Goal: Task Accomplishment & Management: Use online tool/utility

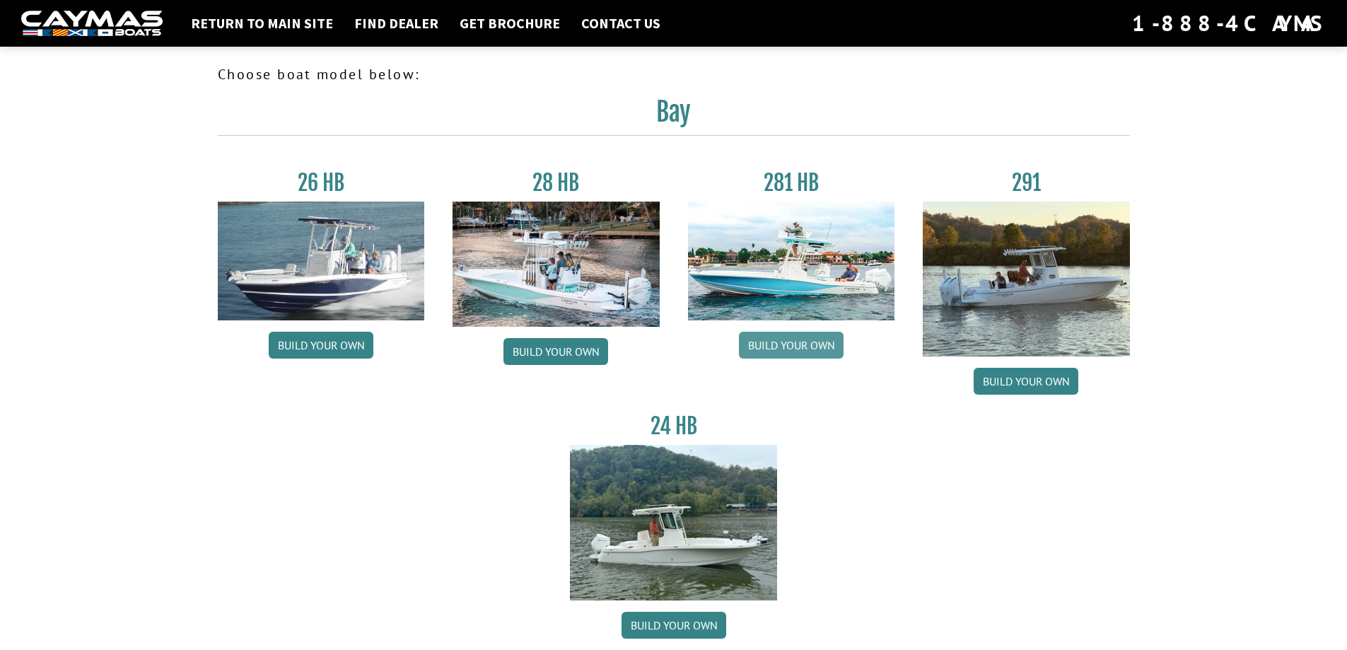
click at [812, 345] on link "Build your own" at bounding box center [791, 345] width 105 height 27
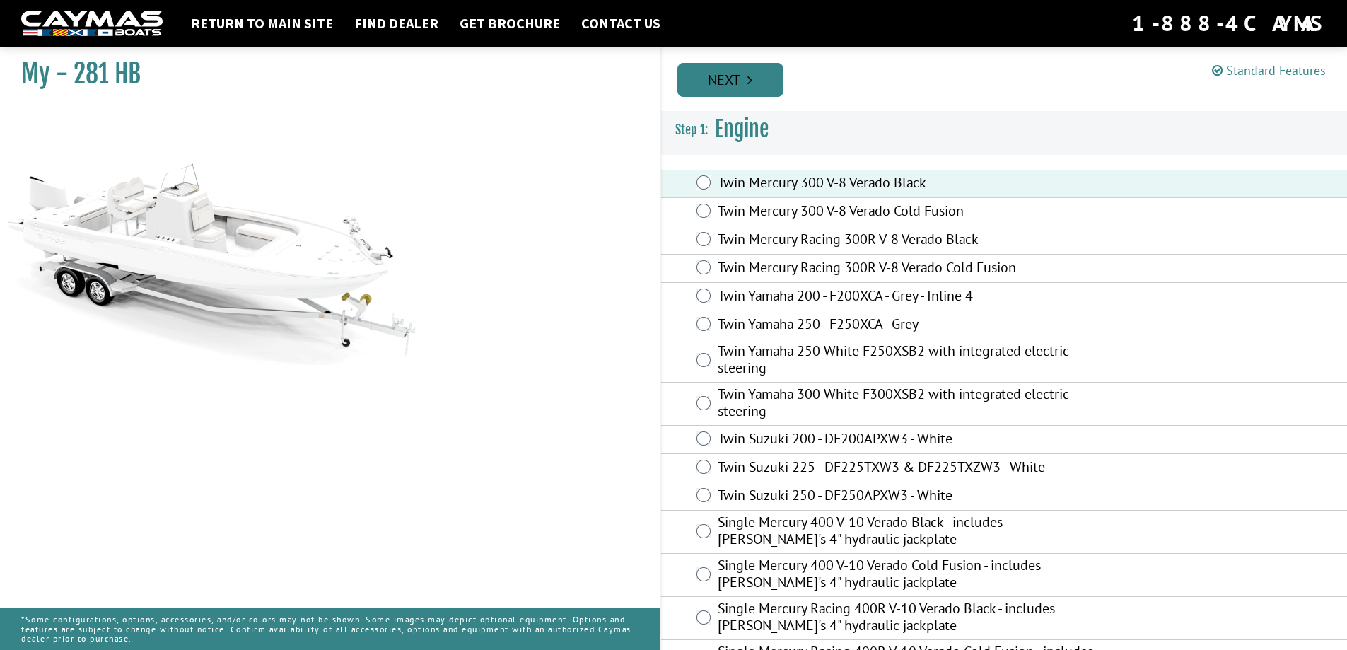
click at [759, 83] on link "Next" at bounding box center [730, 80] width 106 height 34
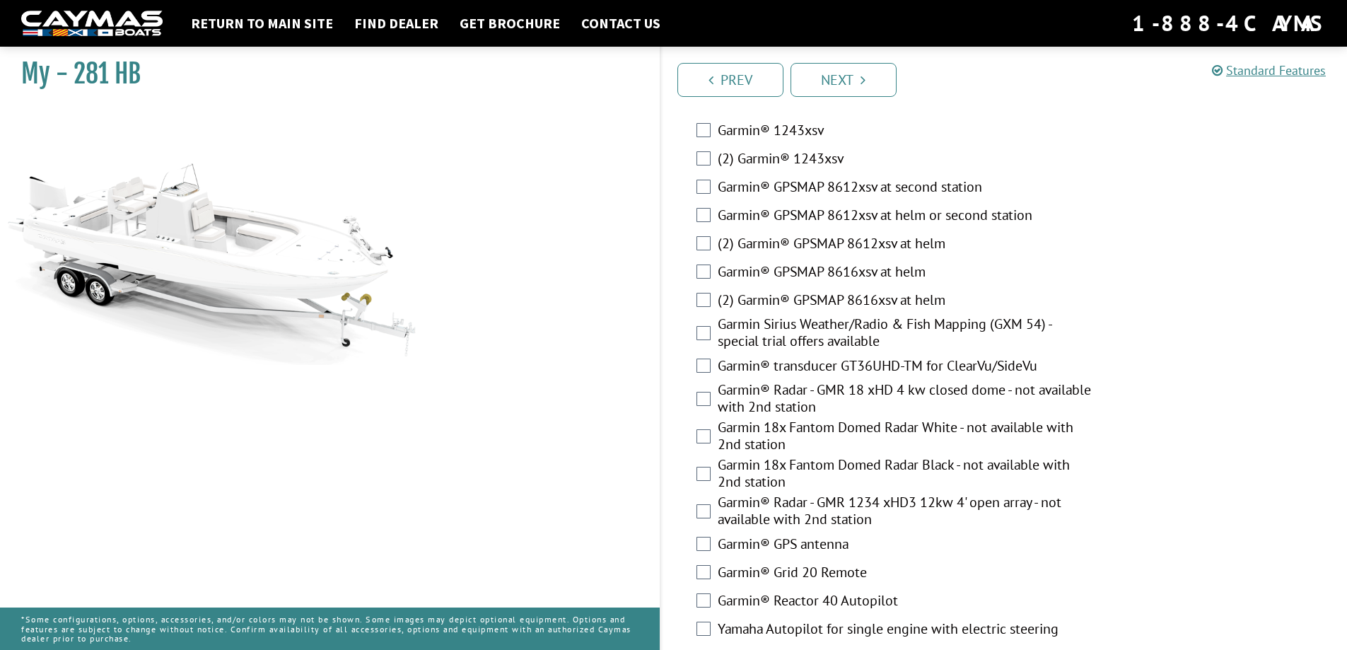
scroll to position [3893, 0]
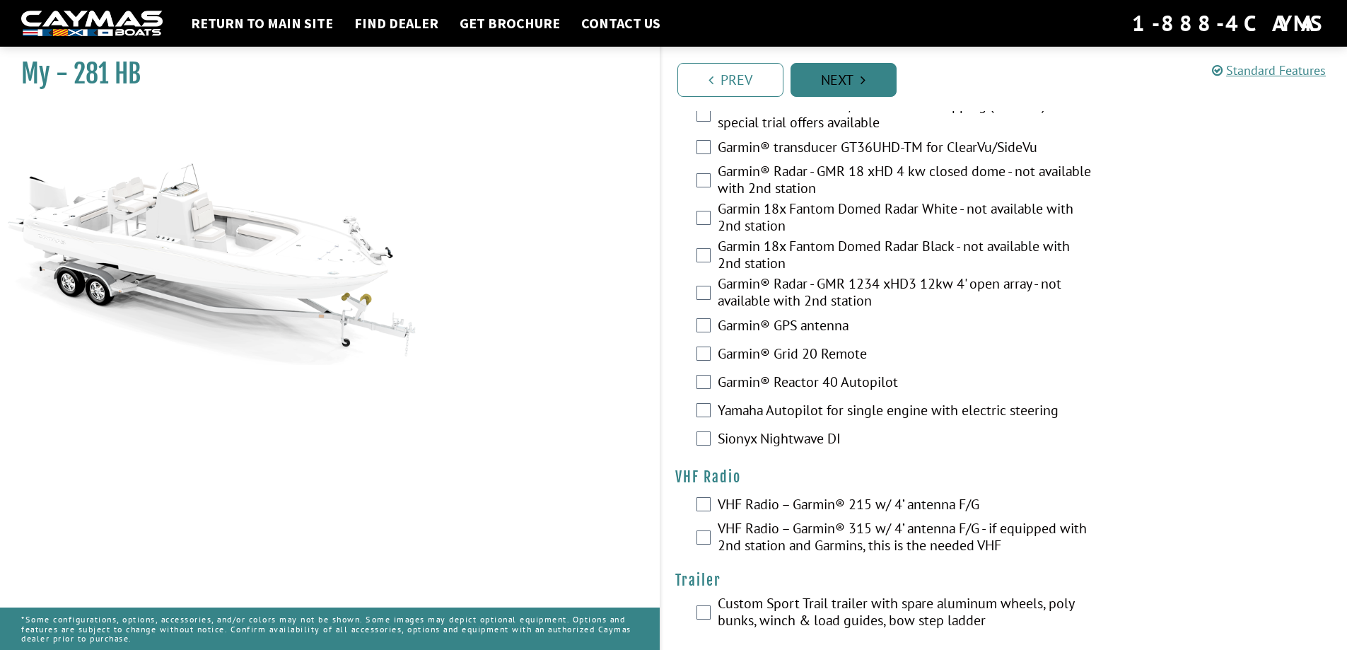
click at [858, 80] on link "Next" at bounding box center [843, 80] width 106 height 34
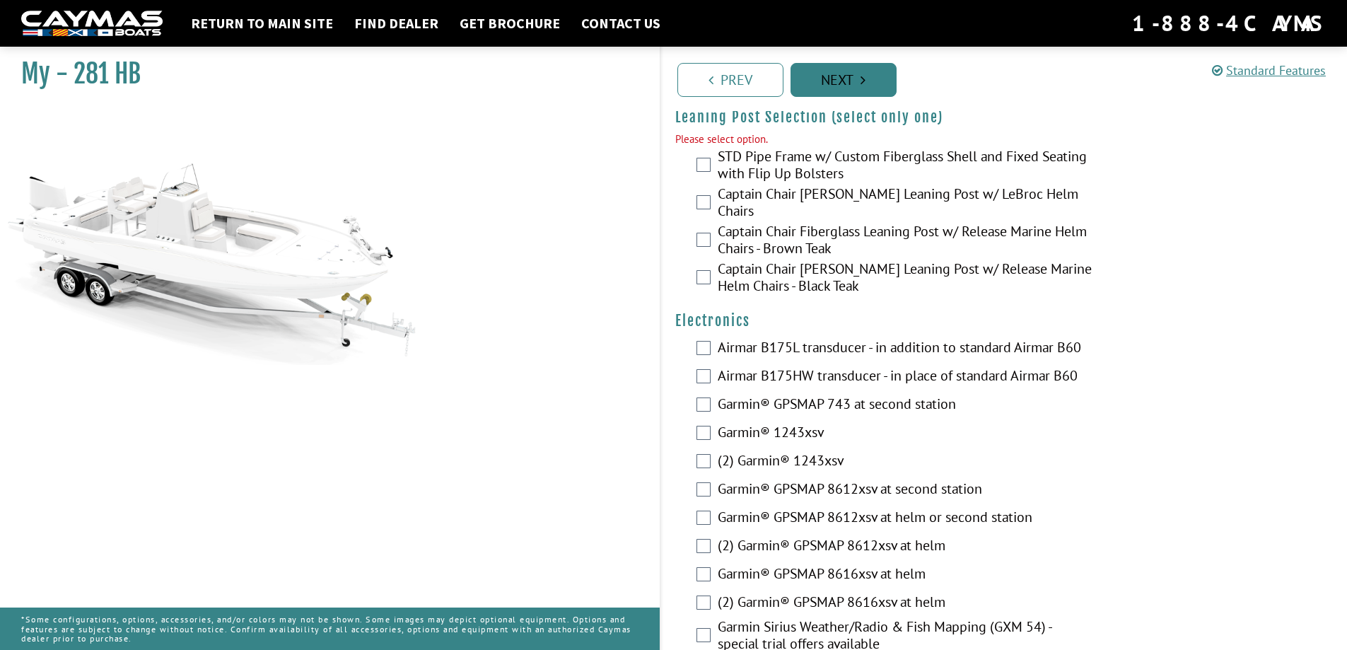
scroll to position [3378, 0]
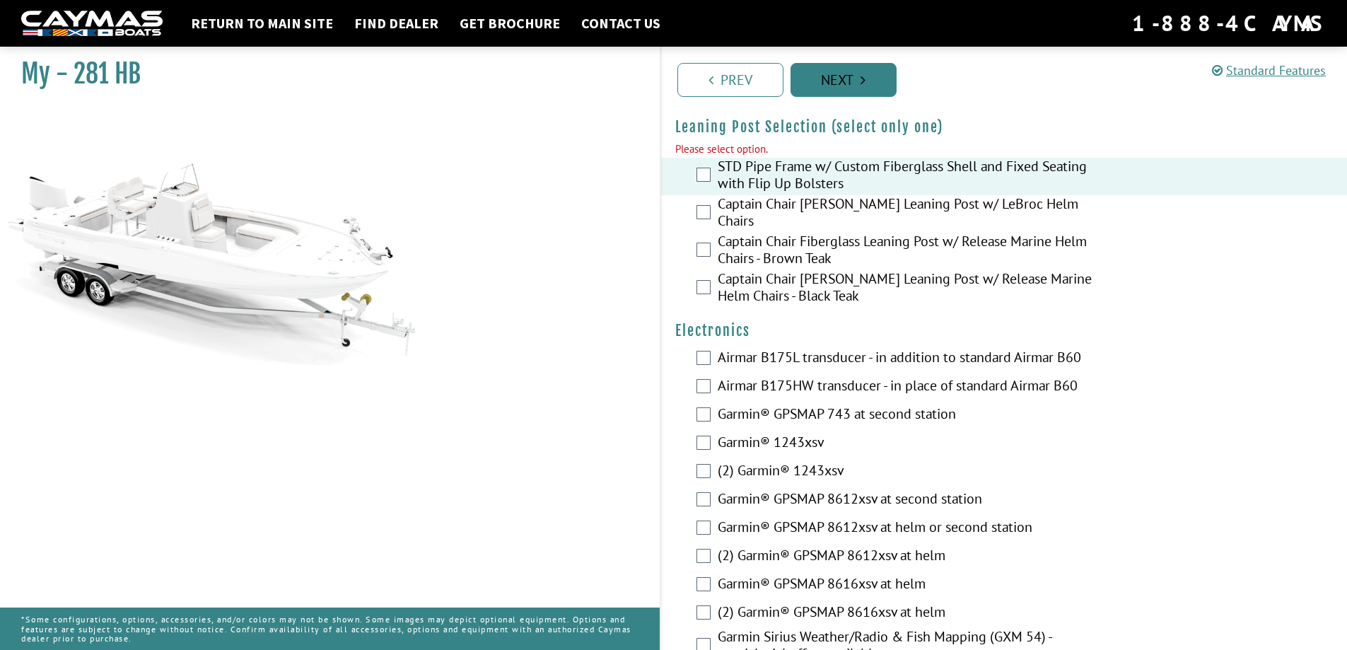
click at [835, 78] on link "Next" at bounding box center [843, 80] width 106 height 34
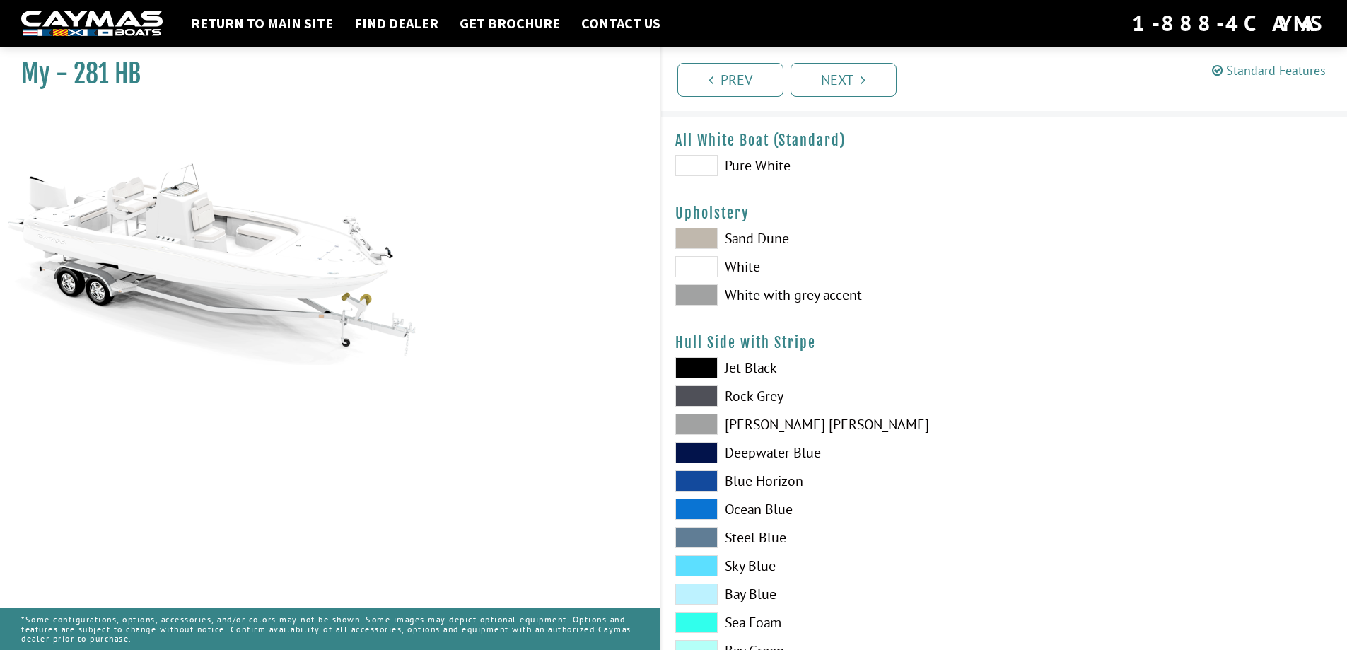
scroll to position [0, 0]
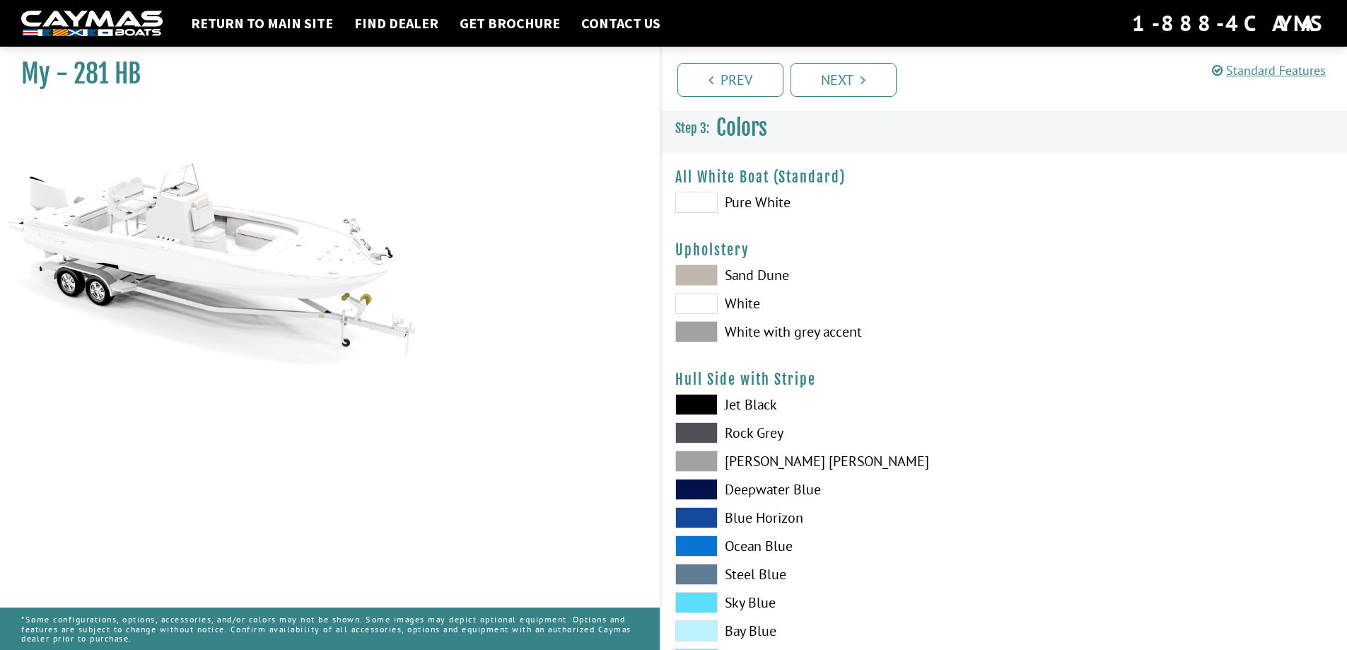
click at [696, 204] on span at bounding box center [696, 202] width 42 height 21
click at [839, 78] on link "Next" at bounding box center [843, 80] width 106 height 34
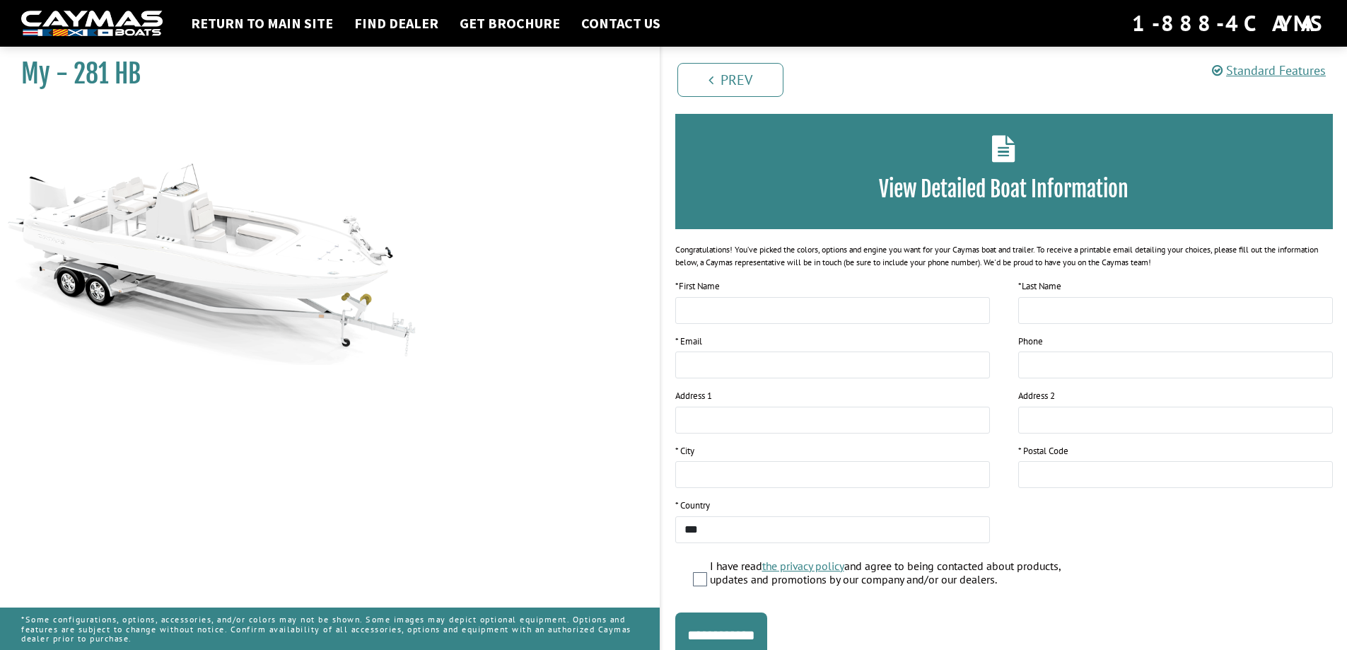
scroll to position [110, 0]
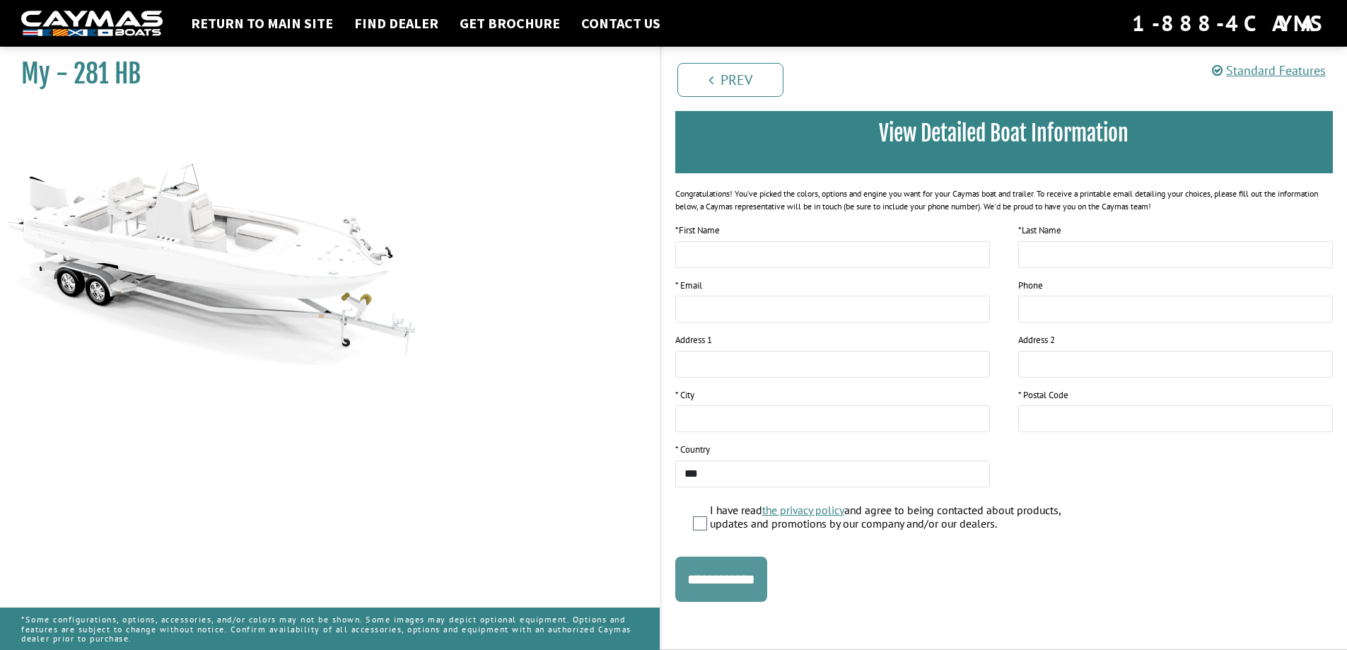
click at [759, 583] on input "**********" at bounding box center [721, 578] width 92 height 45
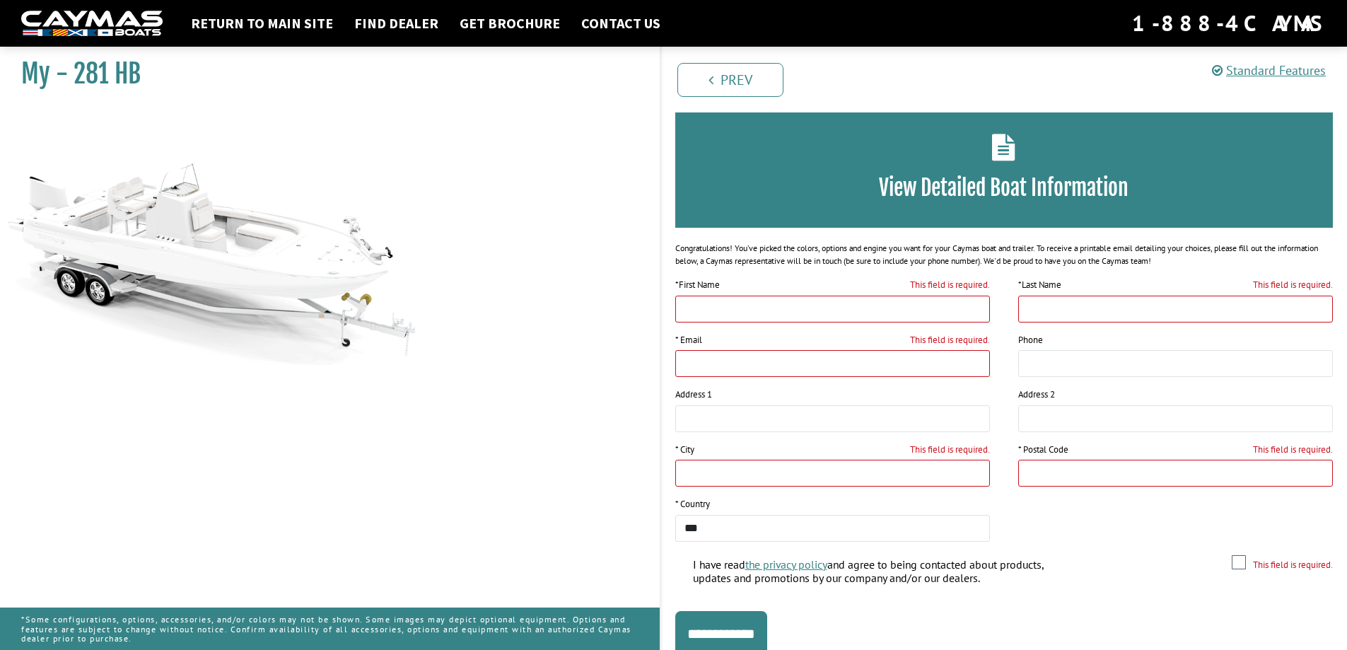
scroll to position [0, 0]
